Goal: Information Seeking & Learning: Check status

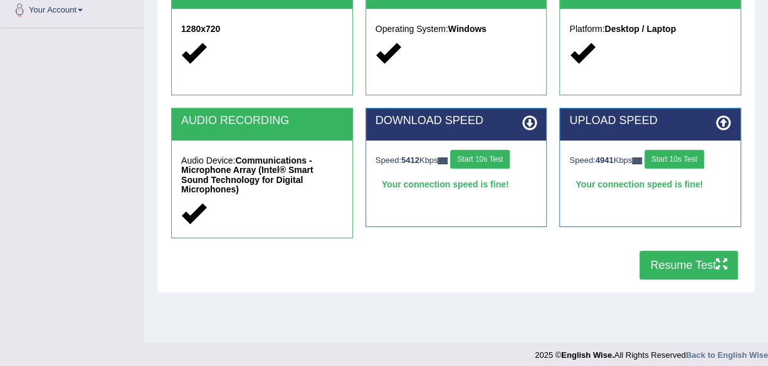
scroll to position [284, 0]
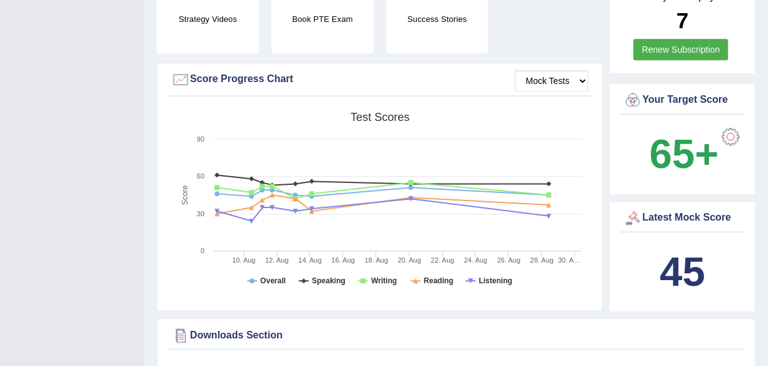
scroll to position [351, 0]
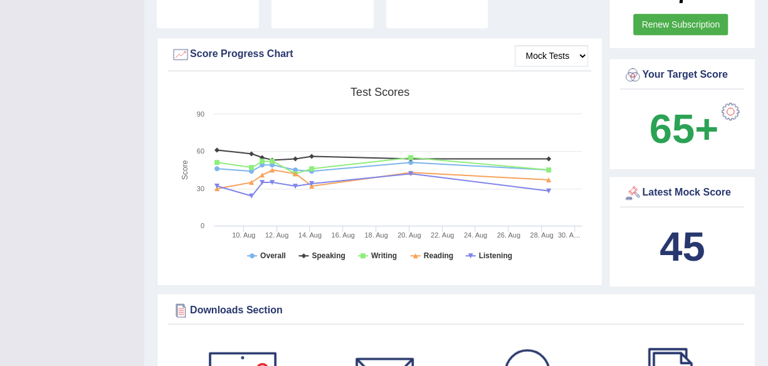
click at [176, 45] on div at bounding box center [180, 54] width 19 height 19
click at [566, 45] on select "Mock Tests" at bounding box center [551, 55] width 73 height 21
click at [516, 45] on select "Mock Tests" at bounding box center [551, 55] width 73 height 21
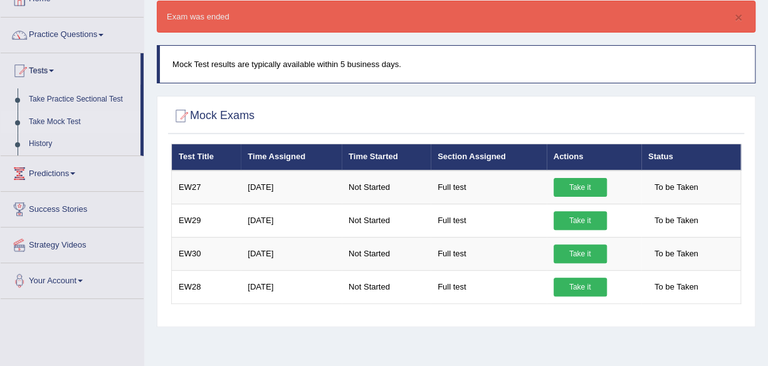
scroll to position [83, 0]
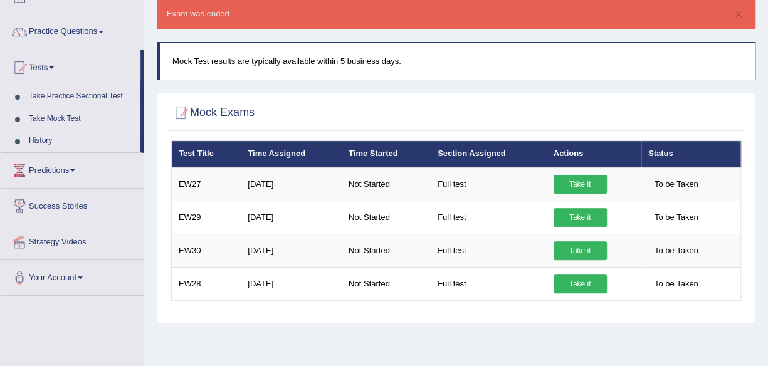
click at [216, 20] on div "× Exam was ended" at bounding box center [456, 13] width 599 height 32
click at [742, 15] on button "×" at bounding box center [739, 14] width 8 height 13
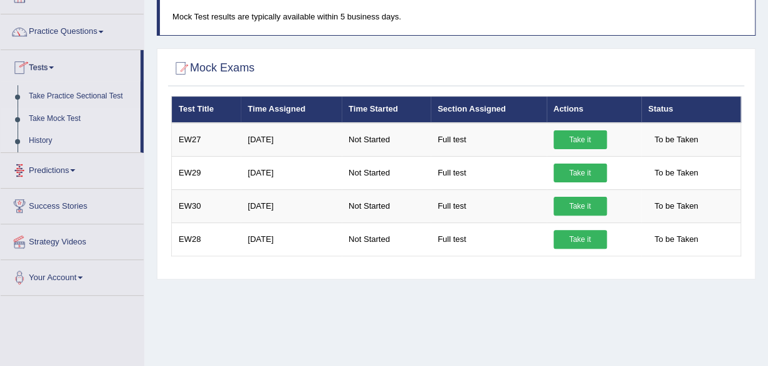
click at [44, 136] on link "History" at bounding box center [81, 141] width 117 height 23
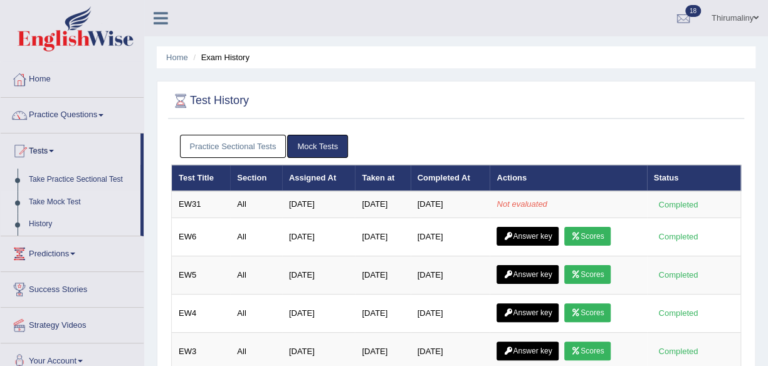
click at [76, 202] on link "Take Mock Test" at bounding box center [81, 202] width 117 height 23
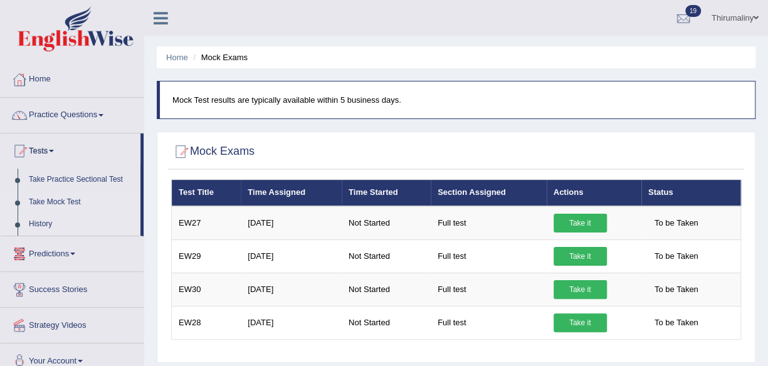
click at [44, 221] on link "History" at bounding box center [81, 224] width 117 height 23
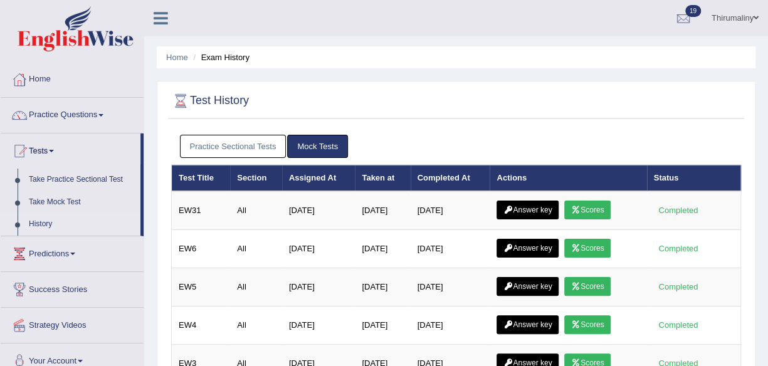
drag, startPoint x: 0, startPoint y: 0, endPoint x: 548, endPoint y: 207, distance: 585.4
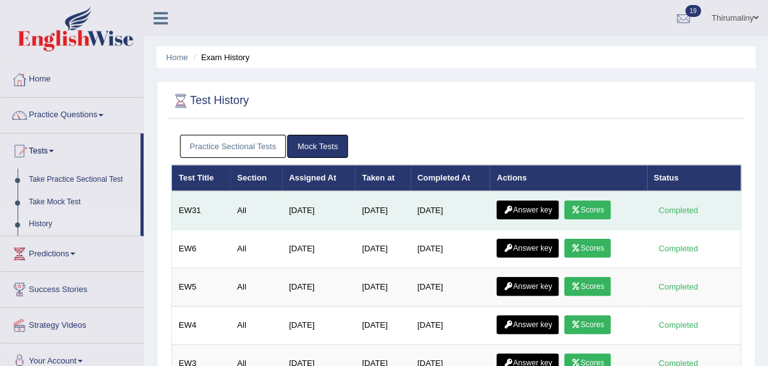
click at [542, 147] on ul "Practice Sectional Tests Mock Tests" at bounding box center [456, 146] width 553 height 23
click at [597, 204] on link "Scores" at bounding box center [588, 210] width 46 height 19
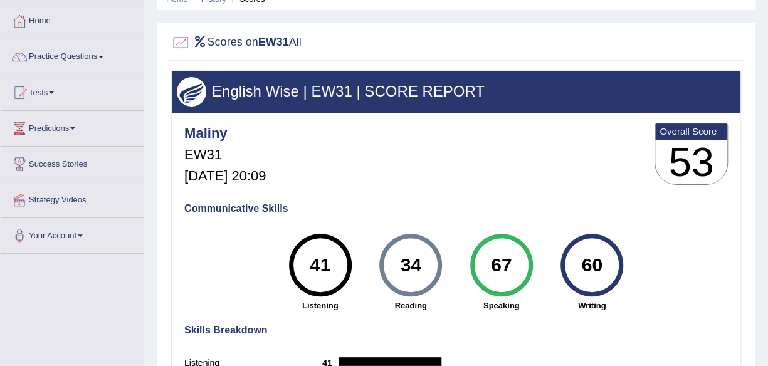
scroll to position [41, 0]
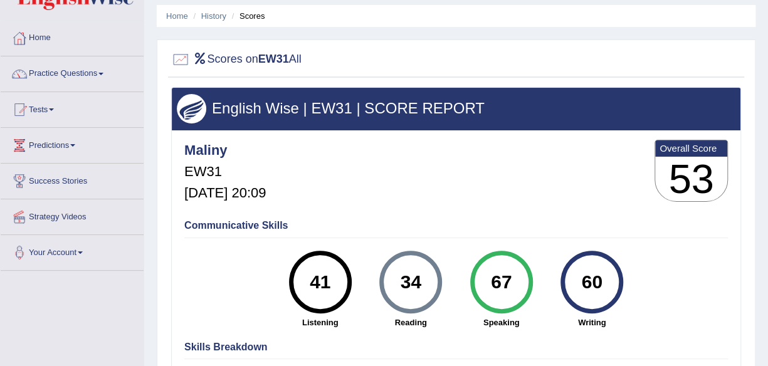
click at [58, 110] on link "Tests" at bounding box center [72, 107] width 143 height 31
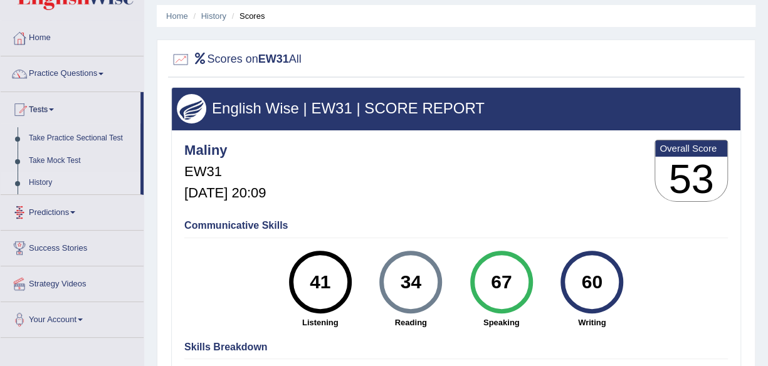
click at [42, 184] on link "History" at bounding box center [81, 183] width 117 height 23
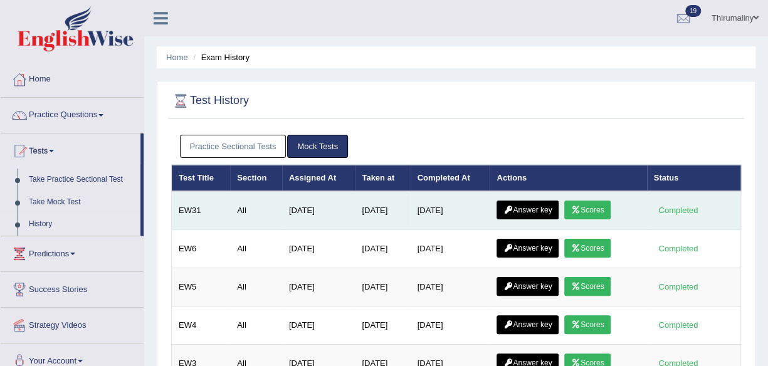
click at [524, 209] on link "Answer key" at bounding box center [528, 210] width 62 height 19
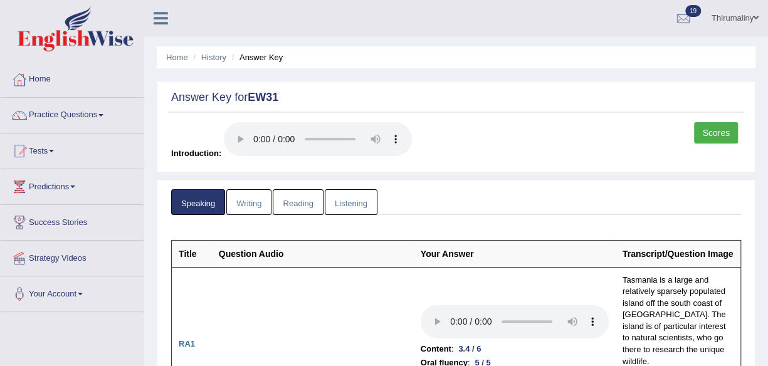
click at [252, 203] on link "Writing" at bounding box center [248, 202] width 45 height 26
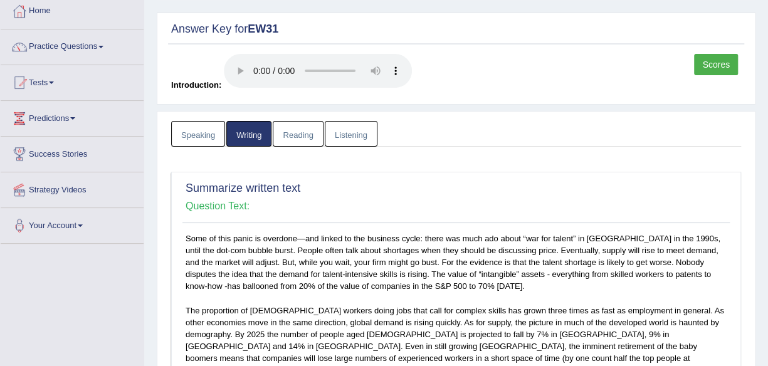
scroll to position [10, 0]
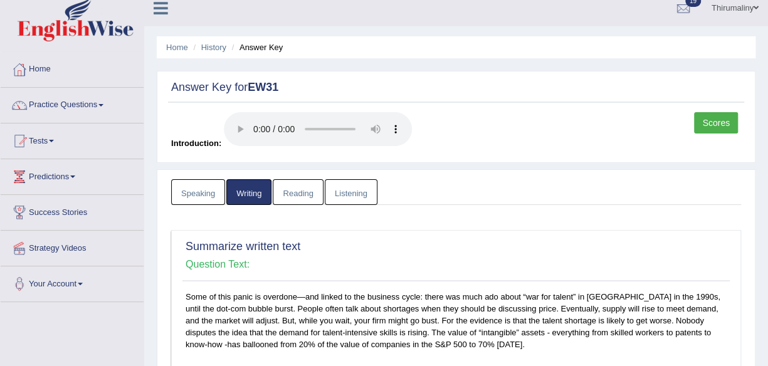
click at [295, 189] on link "Reading" at bounding box center [298, 192] width 50 height 26
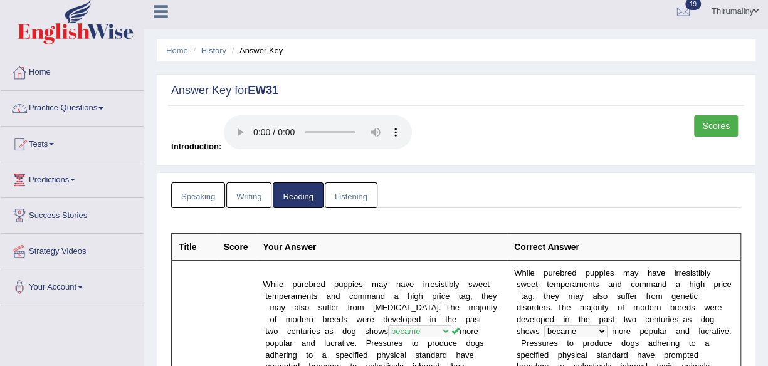
scroll to position [0, 0]
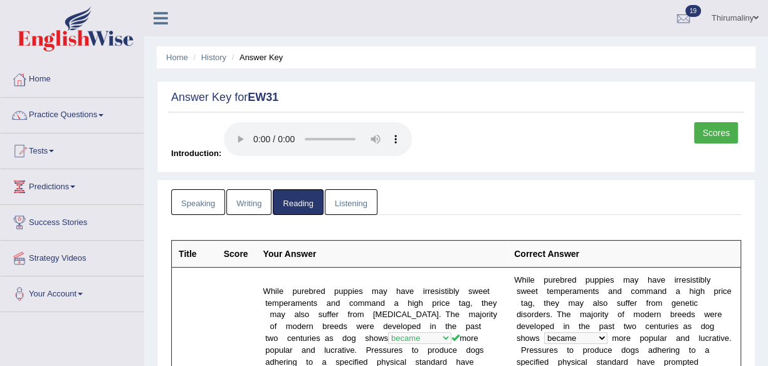
click at [343, 204] on link "Listening" at bounding box center [351, 202] width 53 height 26
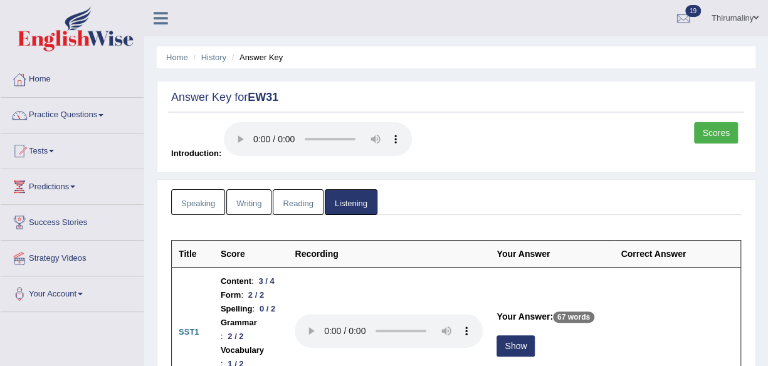
click at [714, 129] on link "Scores" at bounding box center [716, 132] width 44 height 21
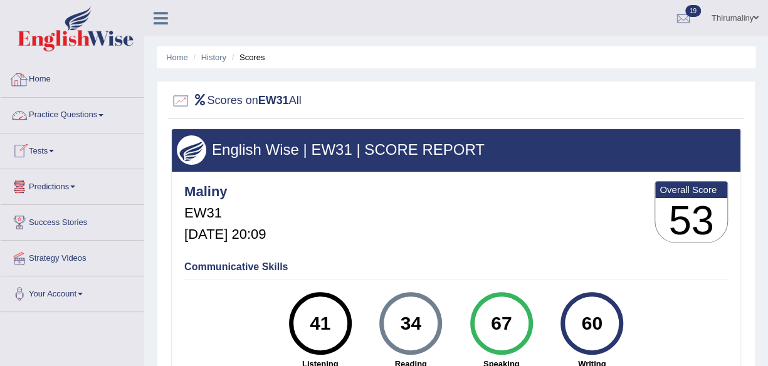
click at [19, 85] on div at bounding box center [19, 79] width 19 height 19
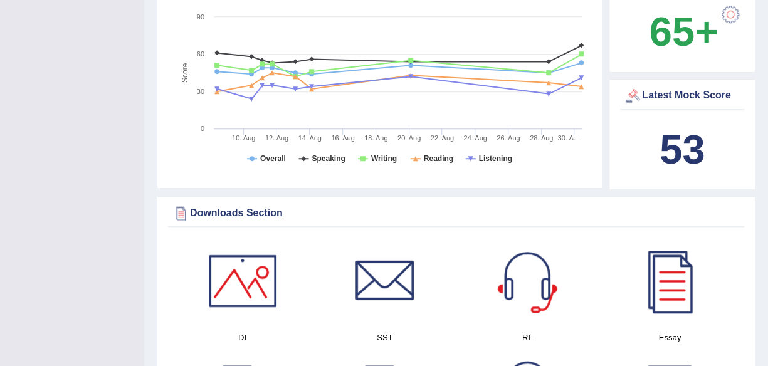
scroll to position [460, 0]
